Goal: Task Accomplishment & Management: Use online tool/utility

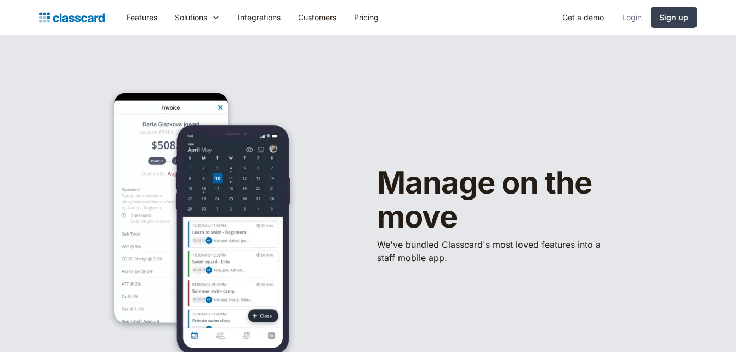
click at [629, 16] on link "Login" at bounding box center [631, 17] width 37 height 25
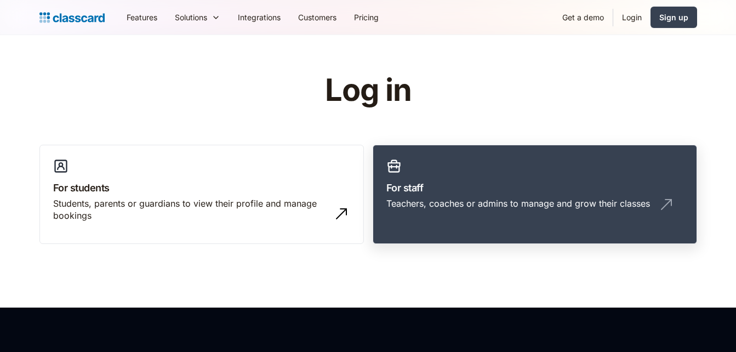
click at [572, 191] on h3 "For staff" at bounding box center [534, 187] width 297 height 15
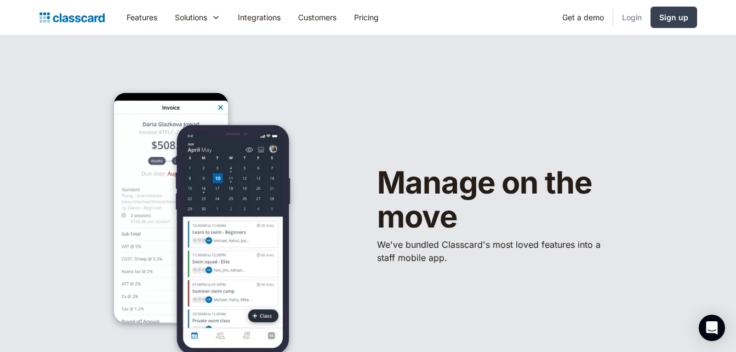
click at [627, 17] on link "Login" at bounding box center [631, 17] width 37 height 25
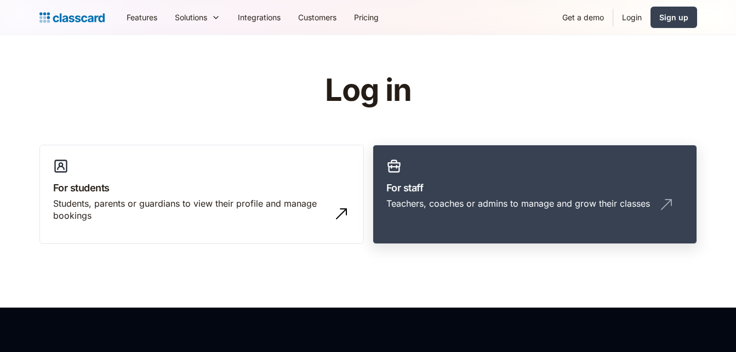
click at [556, 187] on h3 "For staff" at bounding box center [534, 187] width 297 height 15
